Goal: Book appointment/travel/reservation

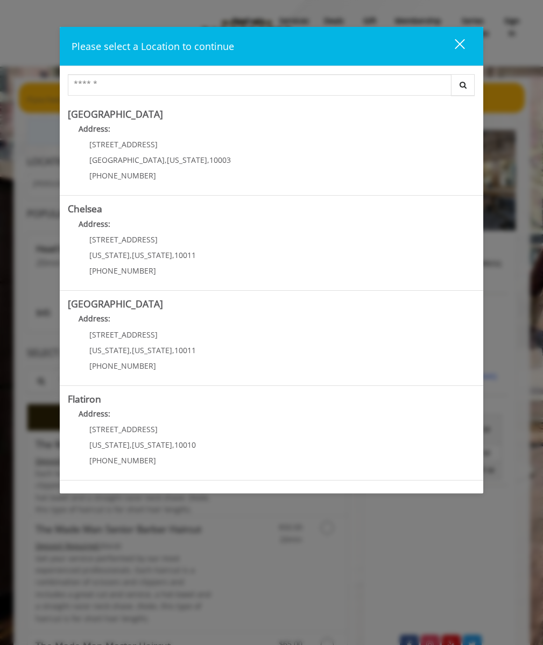
click at [268, 243] on link "Chelsea Address: [STREET_ADDRESS][US_STATE][US_STATE] (917) 639-3902" at bounding box center [271, 243] width 407 height 79
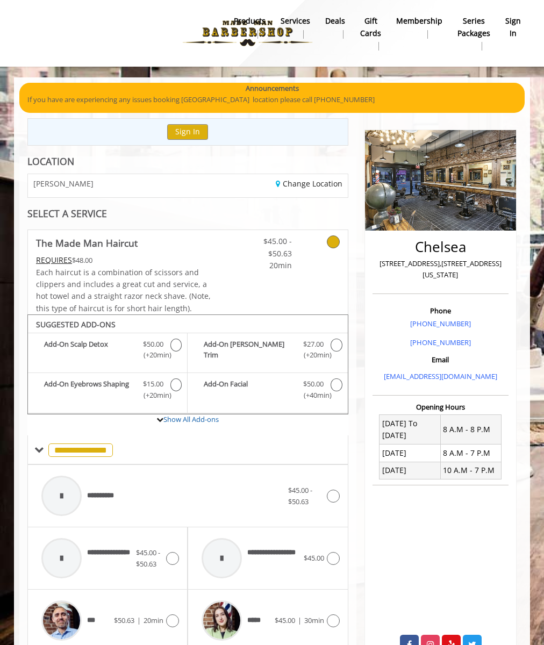
click at [188, 496] on div "**********" at bounding box center [162, 496] width 252 height 51
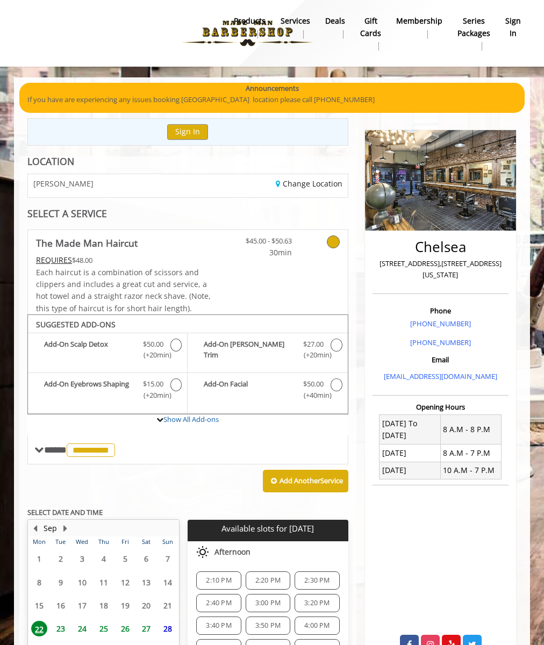
scroll to position [112, 0]
